Goal: Find specific page/section: Find specific page/section

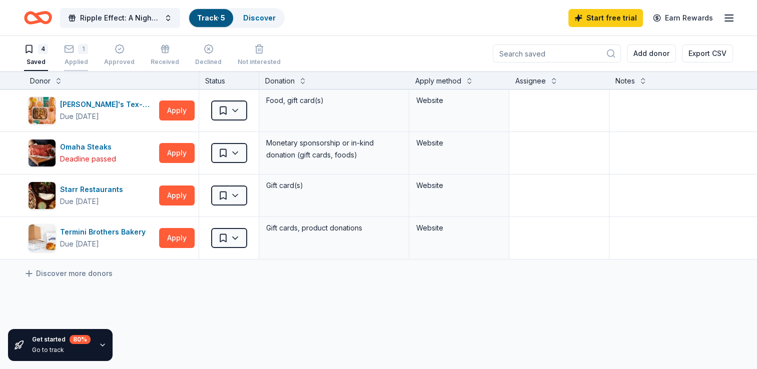
click at [79, 62] on div "Applied" at bounding box center [76, 62] width 24 height 8
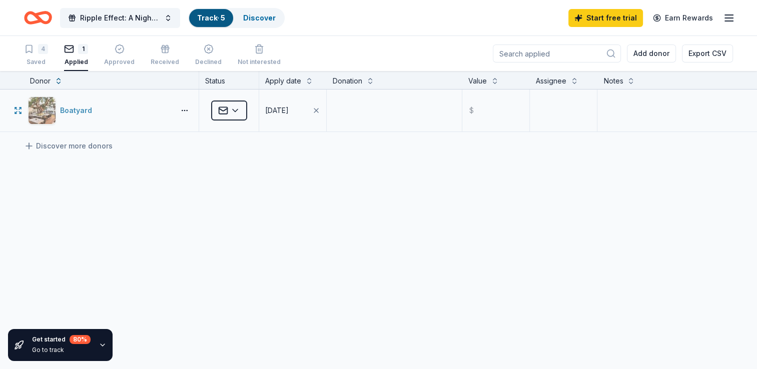
click at [65, 112] on div "Boatyard" at bounding box center [78, 111] width 36 height 12
click at [215, 18] on link "Track · 5" at bounding box center [211, 18] width 28 height 9
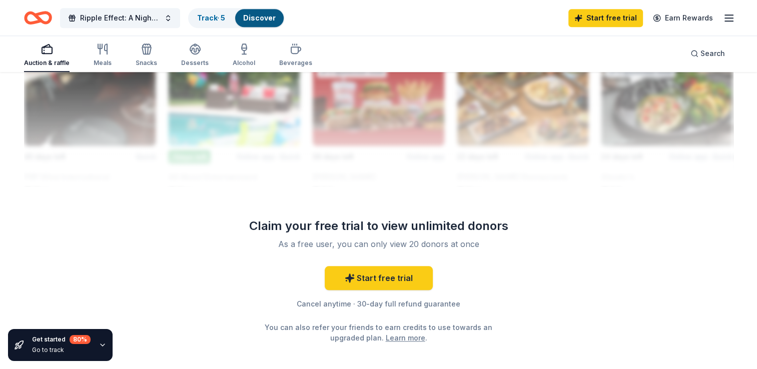
scroll to position [951, 0]
